Goal: Task Accomplishment & Management: Use online tool/utility

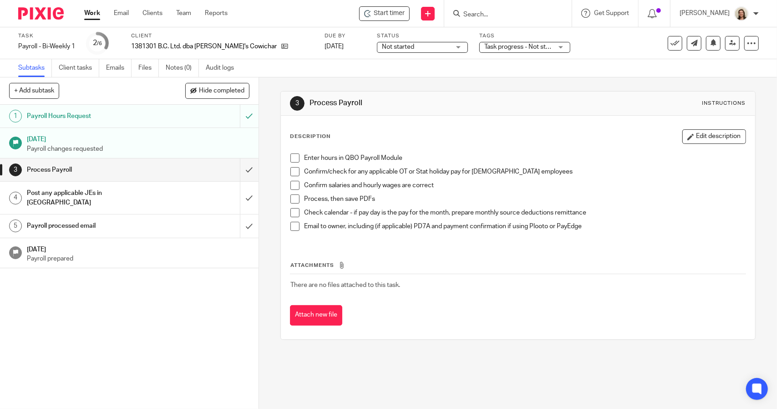
click at [291, 158] on span at bounding box center [294, 157] width 9 height 9
click at [295, 170] on span at bounding box center [294, 171] width 9 height 9
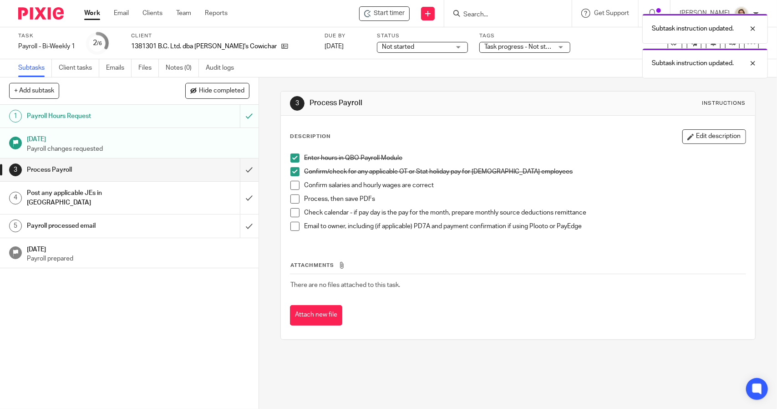
click at [296, 182] on span at bounding box center [294, 185] width 9 height 9
click at [291, 193] on li "Confirm salaries and hourly wages are correct" at bounding box center [517, 188] width 455 height 14
click at [291, 196] on span at bounding box center [294, 198] width 9 height 9
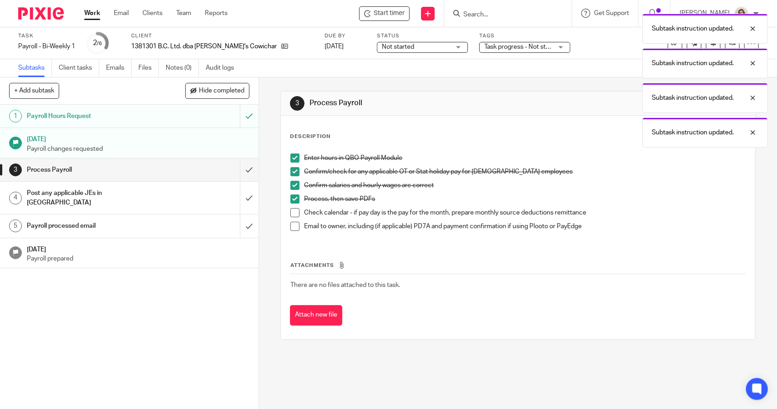
click at [292, 207] on li "Process, then save PDFs" at bounding box center [517, 201] width 455 height 14
click at [291, 208] on span at bounding box center [294, 212] width 9 height 9
click at [293, 223] on span at bounding box center [294, 226] width 9 height 9
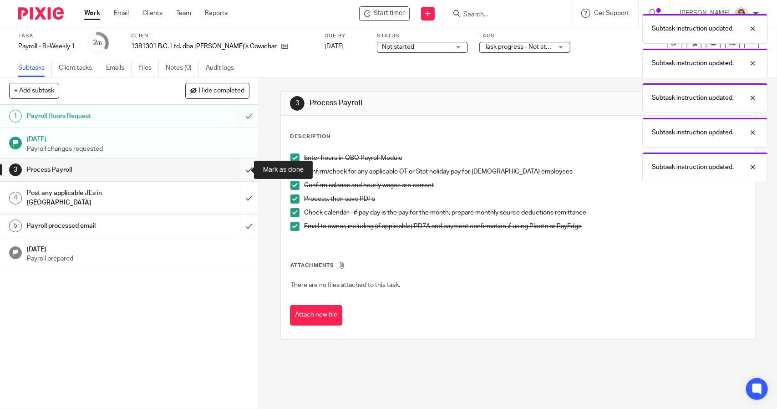
click at [242, 168] on input "submit" at bounding box center [129, 169] width 259 height 23
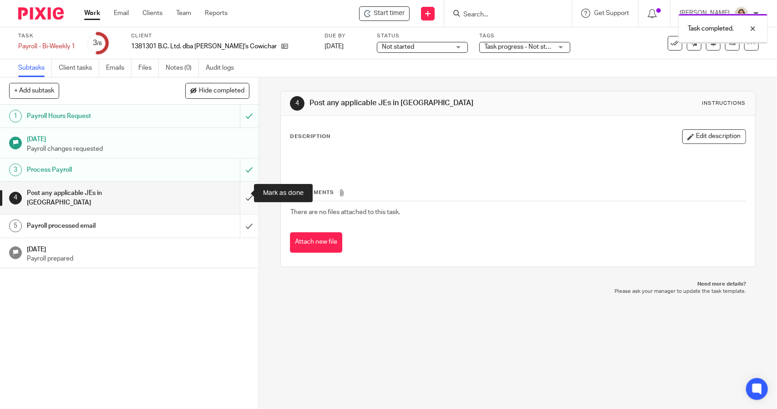
click at [240, 194] on input "submit" at bounding box center [129, 198] width 259 height 32
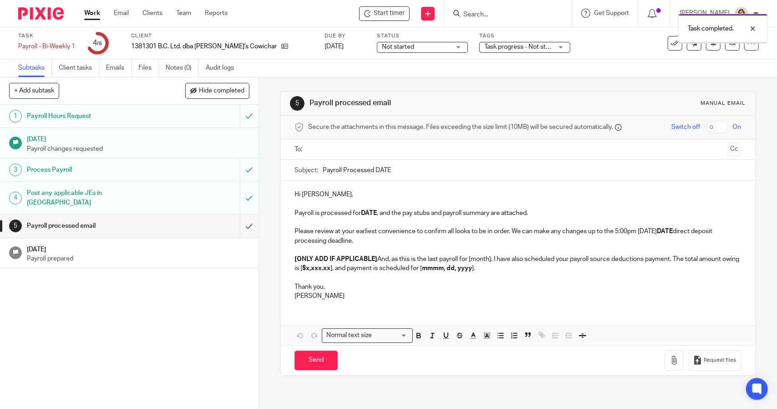
click at [412, 167] on input "Payroll Processed DATE" at bounding box center [532, 170] width 418 height 20
type input "Payroll Processed 2025.08.22"
click at [376, 209] on p "Payroll is processed for DATE , and the pay stubs and payroll summary are attac…" at bounding box center [517, 212] width 446 height 9
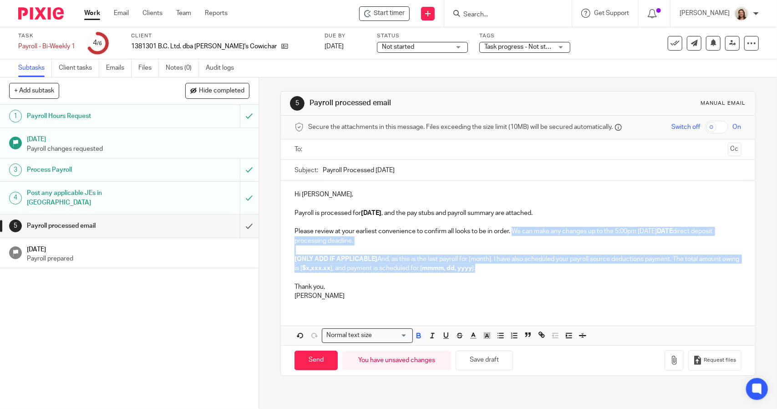
drag, startPoint x: 504, startPoint y: 269, endPoint x: 511, endPoint y: 233, distance: 36.6
click at [511, 233] on div "Hi Louise, Payroll is processed for 2025.08.22 , and the pay stubs and payroll …" at bounding box center [518, 244] width 474 height 127
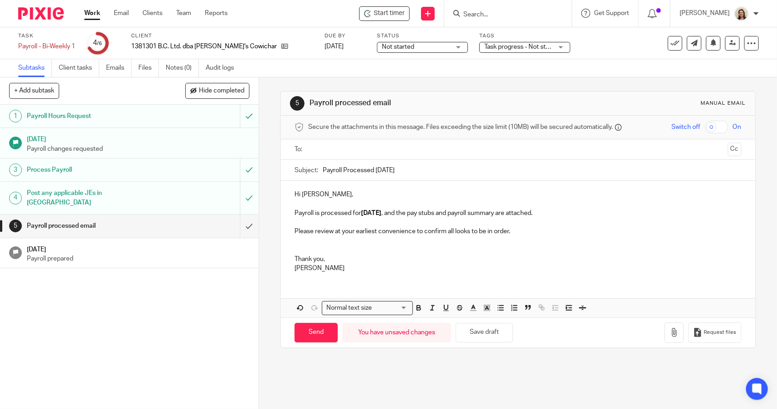
drag, startPoint x: 298, startPoint y: 195, endPoint x: 306, endPoint y: 196, distance: 7.9
click at [299, 195] on p "Hi Louise," at bounding box center [517, 194] width 446 height 9
drag, startPoint x: 328, startPoint y: 142, endPoint x: 334, endPoint y: 146, distance: 6.9
click at [328, 142] on ul at bounding box center [518, 149] width 418 height 15
click at [335, 147] on input "text" at bounding box center [517, 149] width 412 height 10
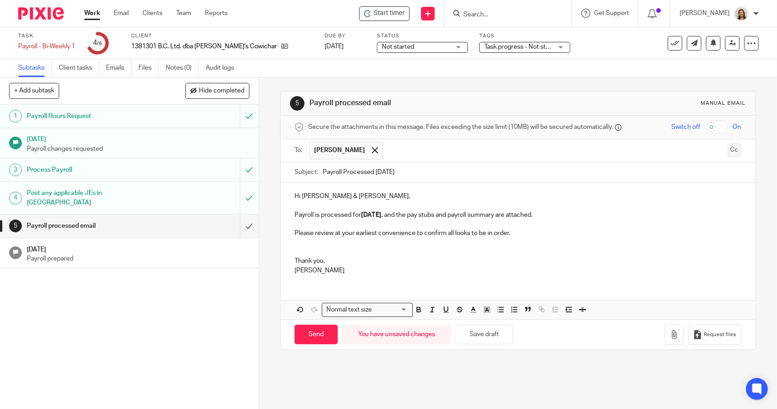
click at [728, 150] on button "Cc" at bounding box center [735, 150] width 14 height 14
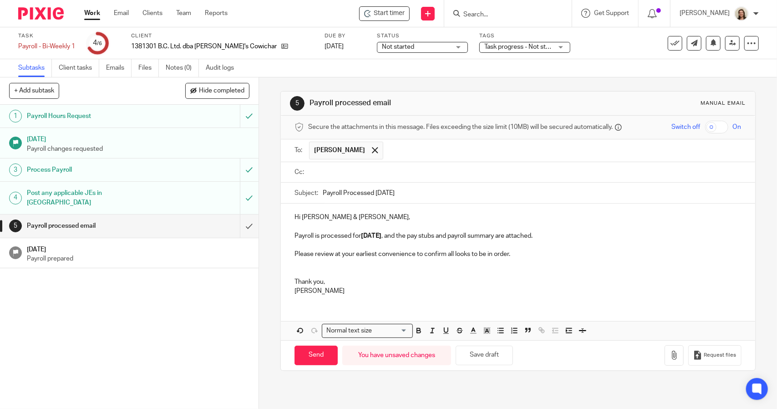
click at [375, 175] on input "text" at bounding box center [524, 172] width 426 height 10
click at [496, 355] on button "Save draft" at bounding box center [484, 357] width 57 height 20
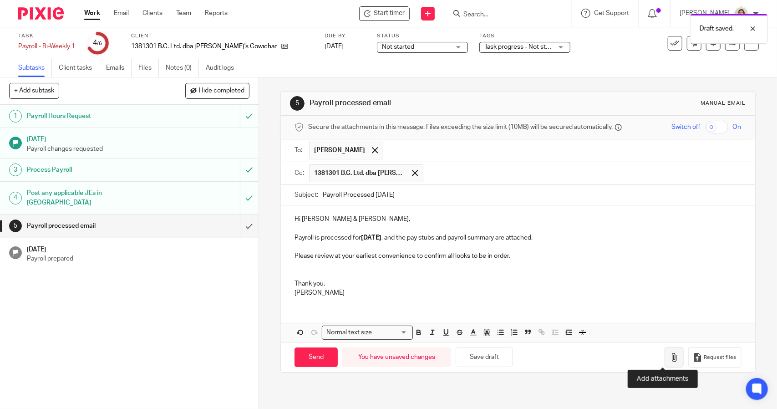
click at [670, 359] on icon "button" at bounding box center [674, 357] width 9 height 9
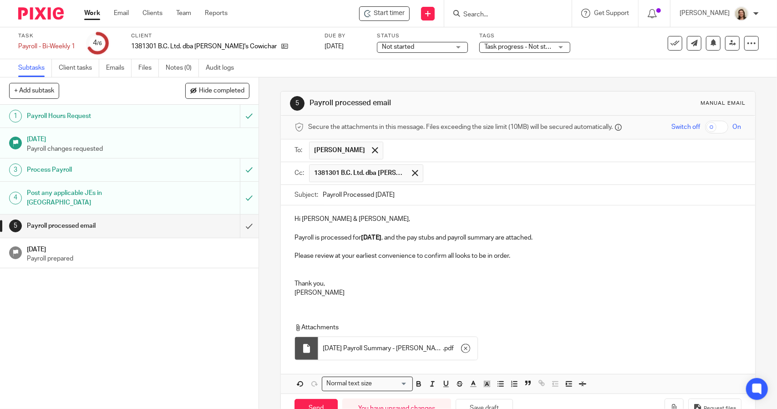
scroll to position [26, 0]
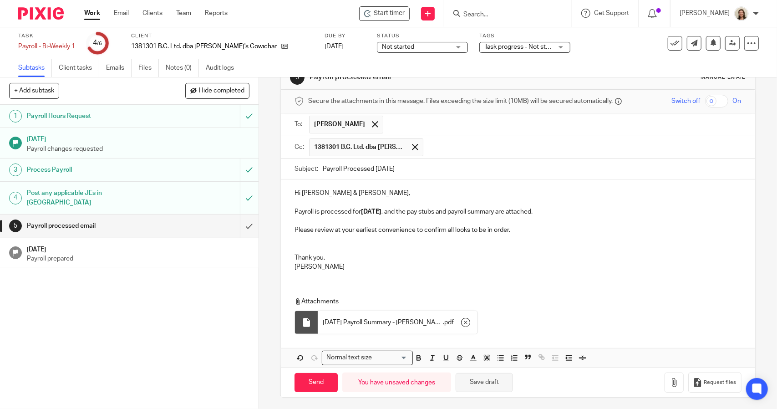
click at [501, 383] on button "Save draft" at bounding box center [484, 383] width 57 height 20
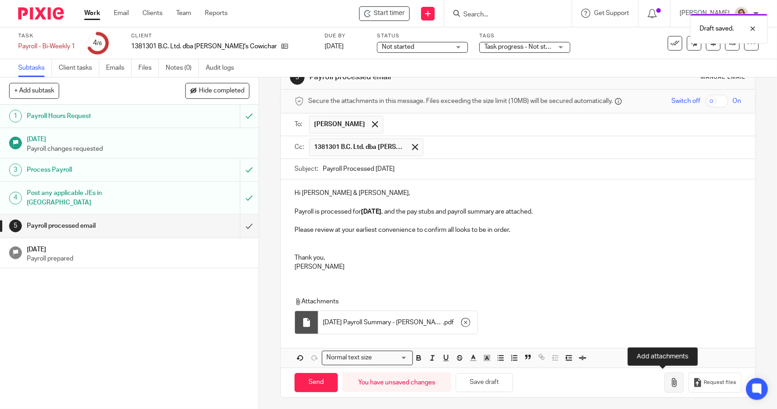
click at [667, 383] on button "button" at bounding box center [673, 382] width 19 height 20
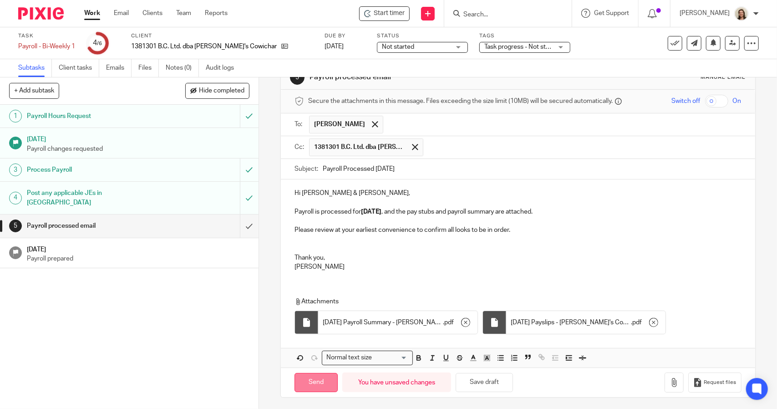
click at [321, 386] on input "Send" at bounding box center [315, 383] width 43 height 20
click at [58, 43] on div "Payroll - Bi-Weekly 1 Save Payroll - Bi-Weekly 1" at bounding box center [46, 46] width 57 height 9
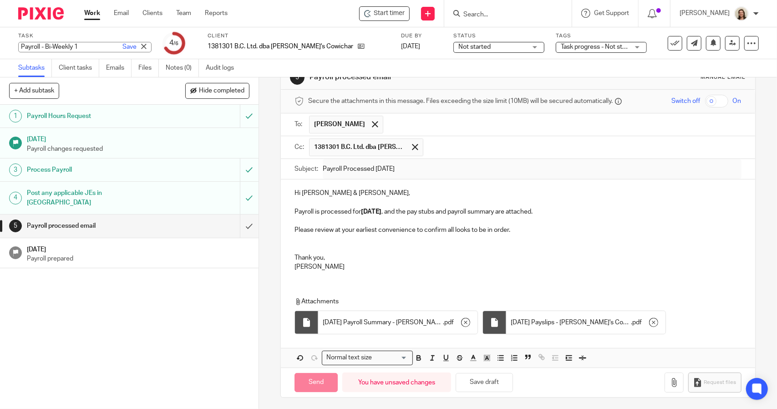
type input "Sent"
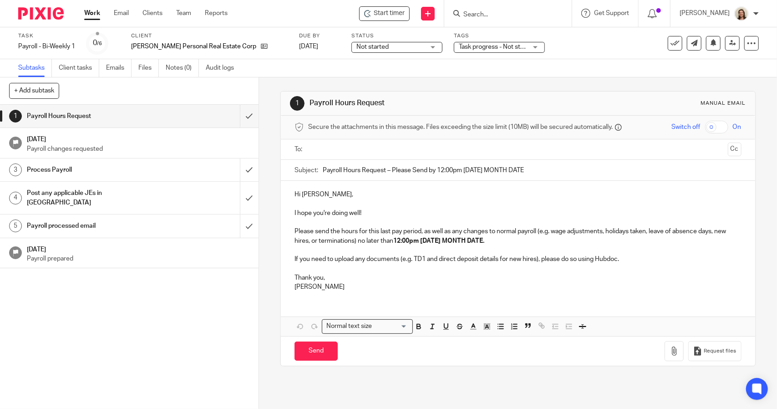
click at [547, 167] on input "Payroll Hours Request – Please Send by 12:00pm Tuesday MONTH DATE" at bounding box center [532, 170] width 418 height 20
drag, startPoint x: 549, startPoint y: 171, endPoint x: 383, endPoint y: 170, distance: 166.1
click at [383, 170] on input "Payroll Hours Request – Please Send by 12:00pm Tuesday MONTH DATE" at bounding box center [532, 170] width 418 height 20
type input "Payroll Hours Request"
drag, startPoint x: 511, startPoint y: 237, endPoint x: 370, endPoint y: 240, distance: 141.6
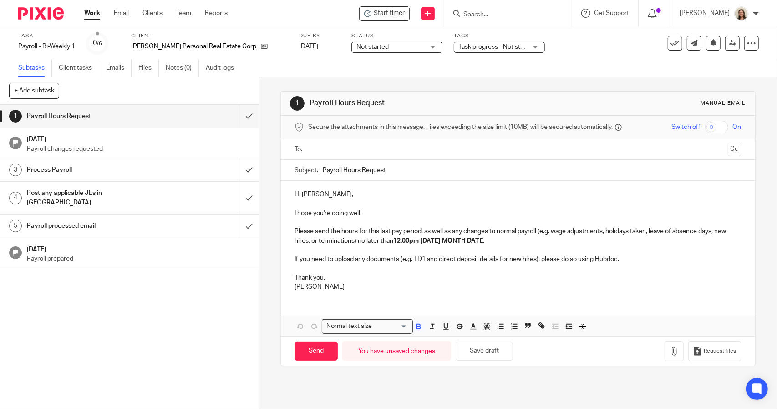
click at [370, 240] on p "Please send the hours for this last pay period, as well as any changes to norma…" at bounding box center [517, 236] width 446 height 19
click at [347, 150] on input "text" at bounding box center [517, 149] width 412 height 10
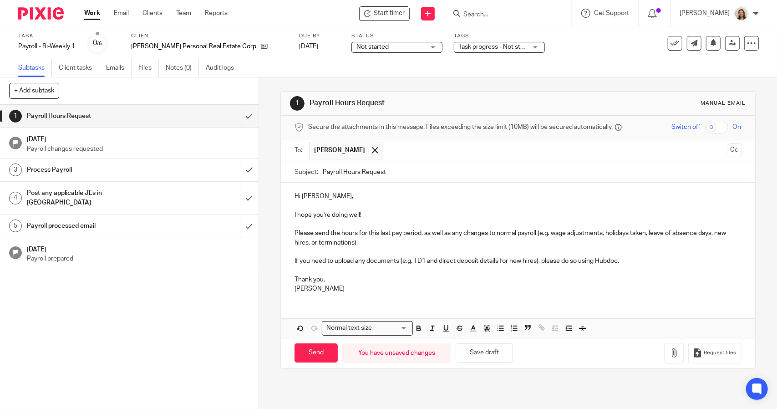
click at [314, 196] on p "Hi David," at bounding box center [517, 196] width 446 height 9
click at [309, 266] on p at bounding box center [517, 270] width 446 height 9
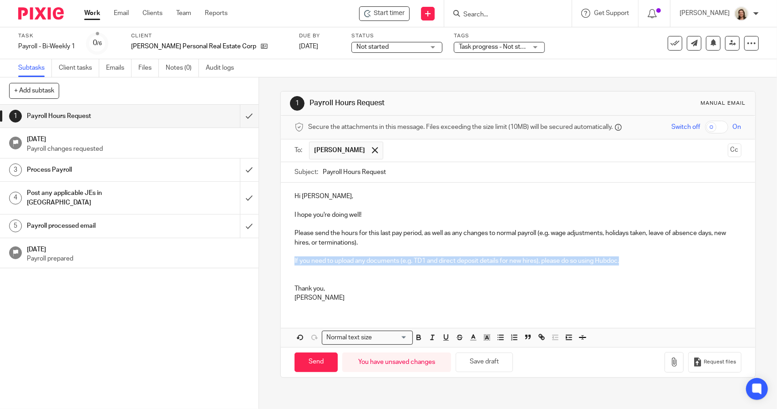
drag, startPoint x: 619, startPoint y: 258, endPoint x: 223, endPoint y: 261, distance: 396.0
click at [223, 261] on div "+ Add subtask Cancel + Add 1 Payroll Hours Request Aug 18, 2025 Payroll changes…" at bounding box center [388, 242] width 777 height 331
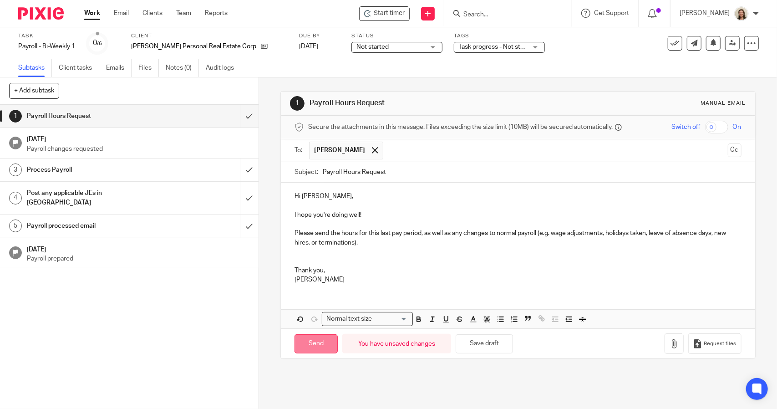
click at [318, 340] on input "Send" at bounding box center [315, 344] width 43 height 20
type input "Sent"
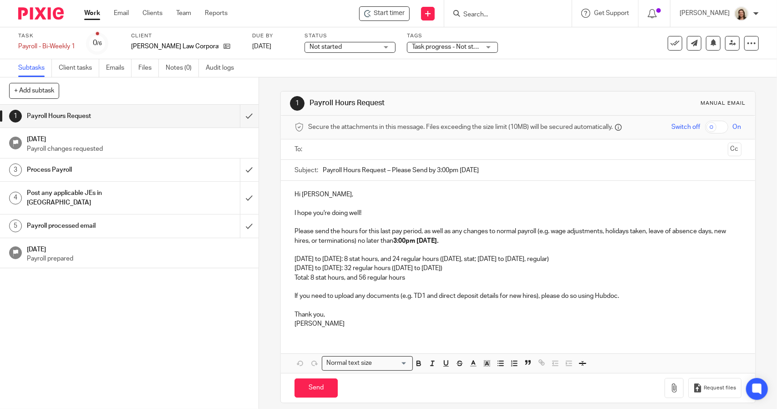
drag, startPoint x: 536, startPoint y: 170, endPoint x: 388, endPoint y: 168, distance: 148.4
click at [388, 168] on input "Payroll Hours Request – Please Send by 3:00pm Tuesday August 19th" at bounding box center [532, 170] width 418 height 20
type input "Payroll Hours Request"
drag, startPoint x: 506, startPoint y: 240, endPoint x: 368, endPoint y: 243, distance: 137.5
click at [368, 243] on p "Please send the hours for this last pay period, as well as any changes to norma…" at bounding box center [517, 236] width 446 height 19
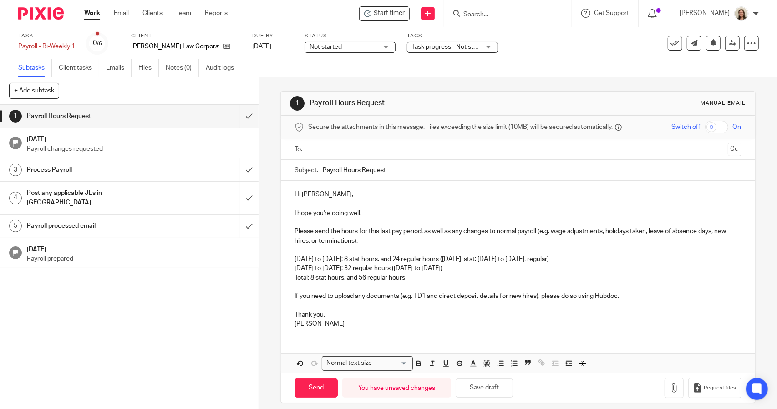
click at [362, 190] on p "Hi Joshua," at bounding box center [517, 194] width 446 height 9
click at [380, 209] on p "I hope you're doing well!" at bounding box center [517, 212] width 446 height 9
click at [393, 240] on p "Please send the hours for this last pay period, as well as any changes to norma…" at bounding box center [517, 236] width 446 height 19
click at [319, 248] on p at bounding box center [517, 249] width 446 height 9
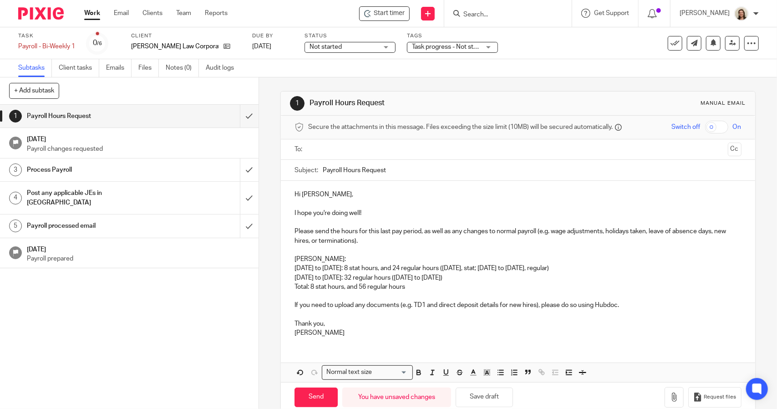
click at [469, 280] on p "August 10th to 16th: 32 regular hours (Monday to Thursday)" at bounding box center [517, 277] width 446 height 9
click at [310, 313] on p at bounding box center [517, 314] width 446 height 9
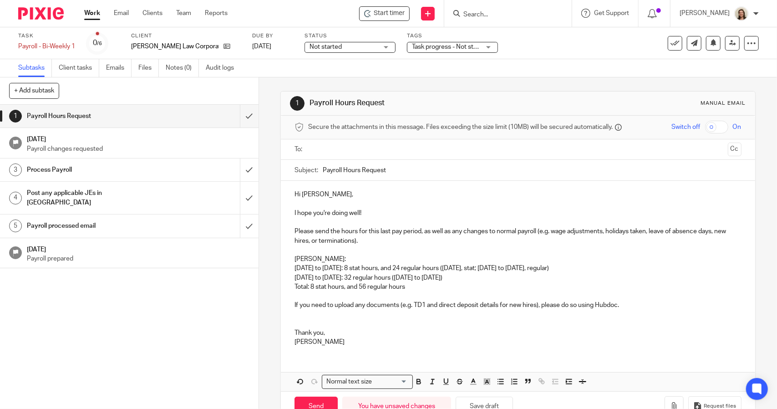
click at [377, 147] on input "text" at bounding box center [517, 149] width 412 height 10
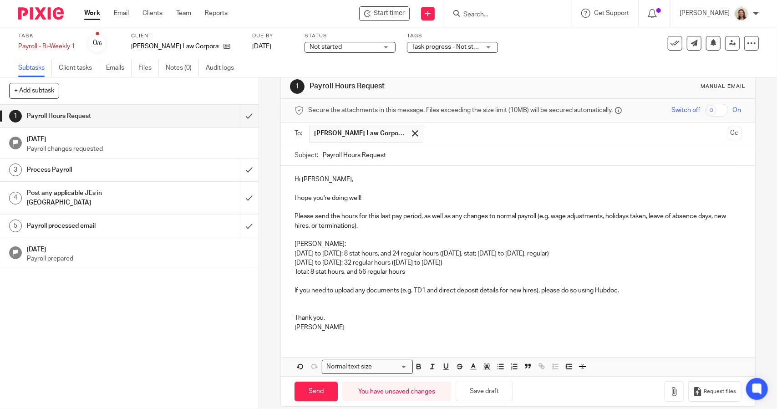
scroll to position [26, 0]
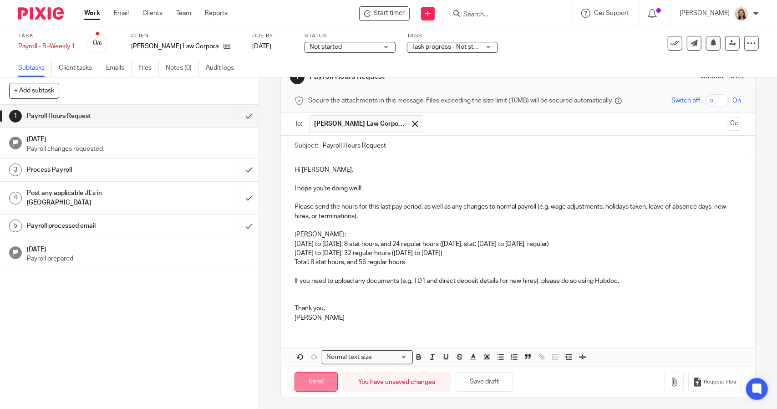
click at [319, 377] on input "Send" at bounding box center [315, 382] width 43 height 20
type input "Sent"
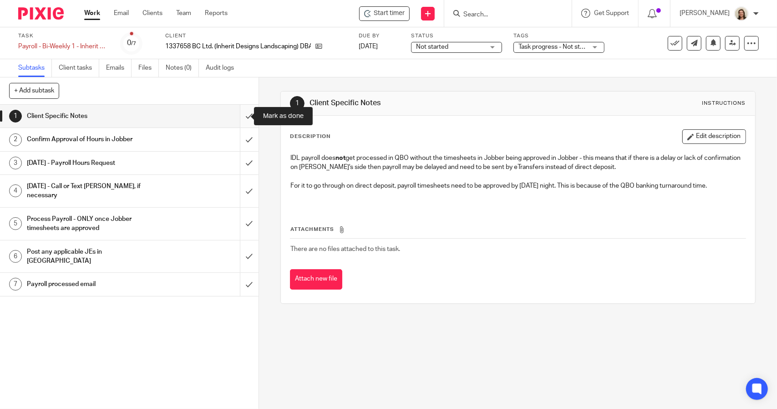
click at [238, 119] on input "submit" at bounding box center [129, 116] width 259 height 23
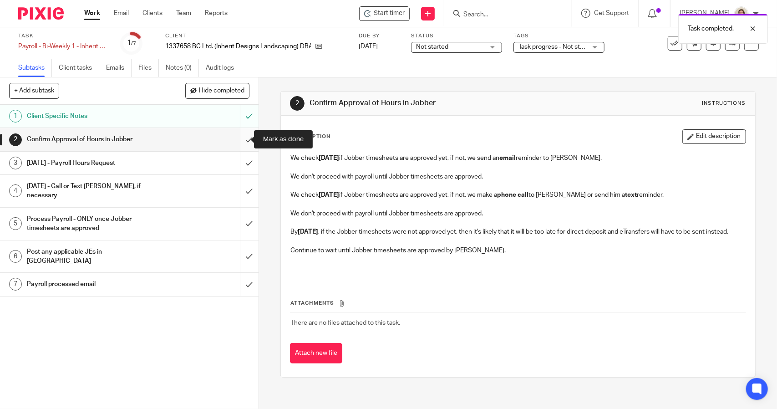
click at [237, 136] on input "submit" at bounding box center [129, 139] width 259 height 23
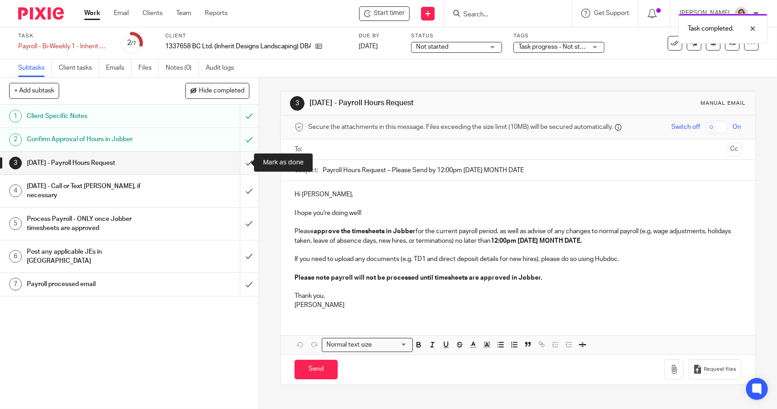
click at [240, 162] on input "submit" at bounding box center [129, 163] width 259 height 23
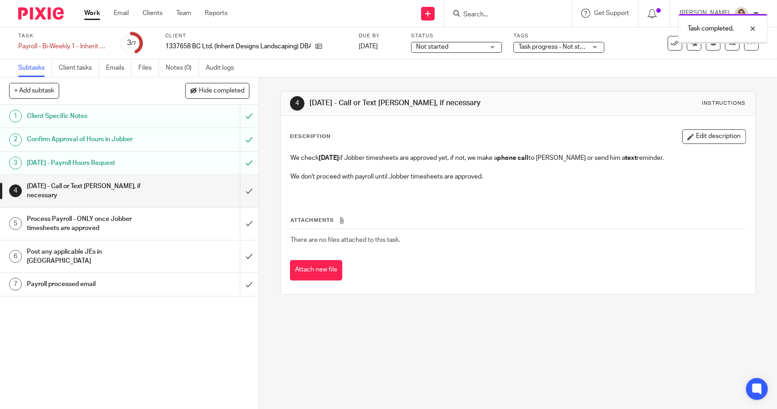
click at [118, 71] on link "Emails" at bounding box center [118, 68] width 25 height 18
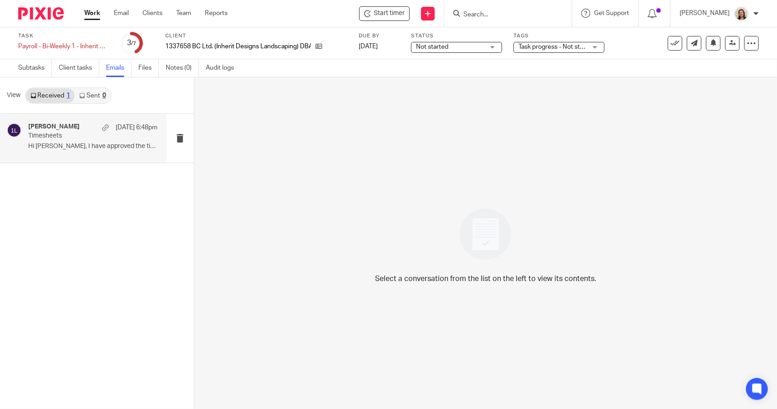
click at [62, 142] on div "[PERSON_NAME] [DATE] 6:48pm Timesheets Hi [PERSON_NAME], I have approved the ti…" at bounding box center [92, 138] width 129 height 30
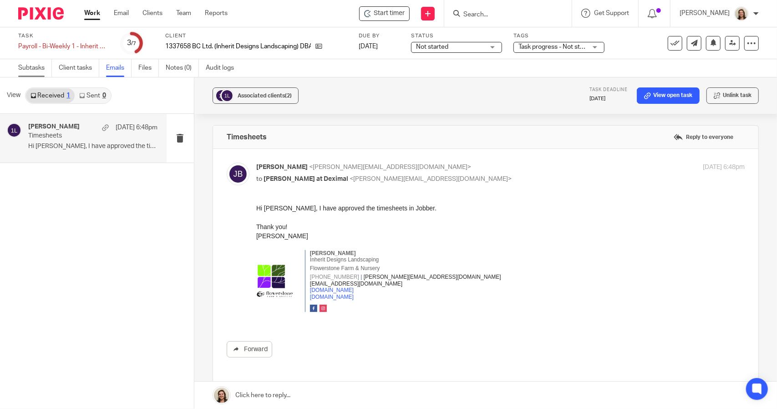
click at [29, 73] on link "Subtasks" at bounding box center [35, 68] width 34 height 18
